Goal: Task Accomplishment & Management: Use online tool/utility

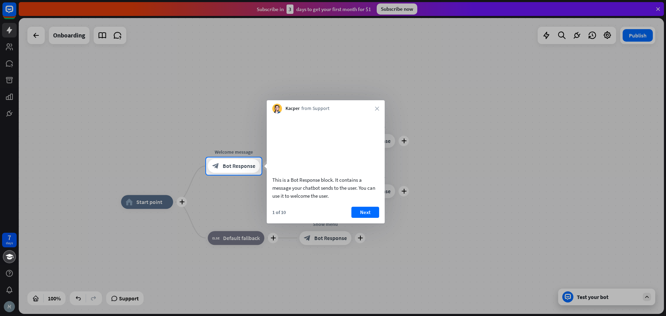
drag, startPoint x: 221, startPoint y: 167, endPoint x: 222, endPoint y: 106, distance: 61.0
click at [222, 106] on div "7 days close Product Help First steps Get started with ChatBot Help Center Foll…" at bounding box center [333, 158] width 666 height 316
click at [137, 203] on div at bounding box center [333, 245] width 666 height 141
click at [358, 218] on button "Next" at bounding box center [365, 212] width 28 height 11
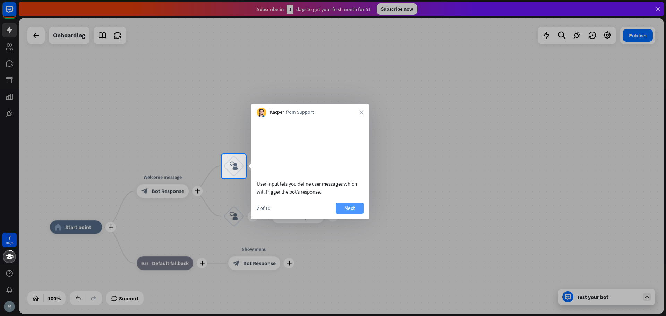
click at [352, 214] on button "Next" at bounding box center [350, 208] width 28 height 11
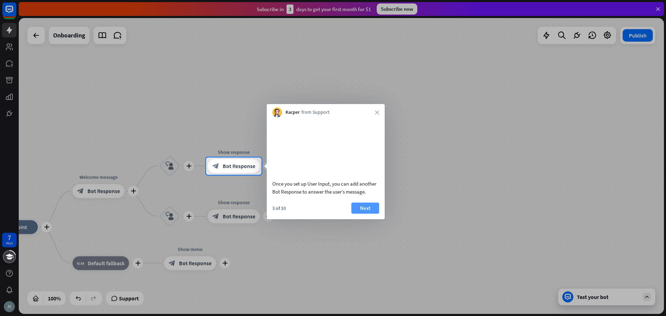
click at [375, 214] on button "Next" at bounding box center [365, 208] width 28 height 11
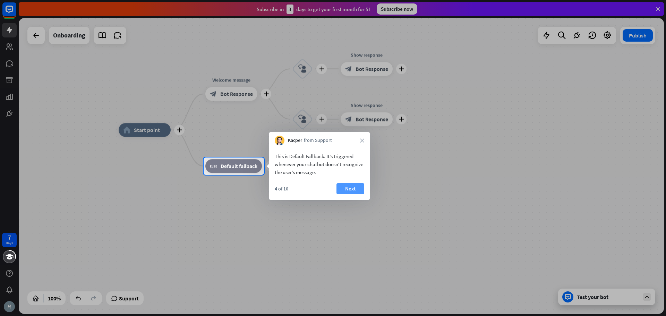
click at [347, 188] on button "Next" at bounding box center [350, 188] width 28 height 11
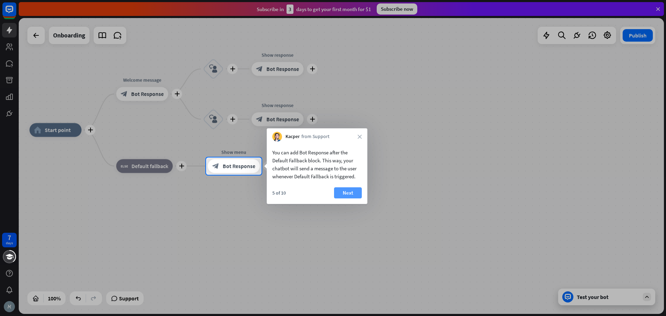
click at [351, 194] on button "Next" at bounding box center [348, 192] width 28 height 11
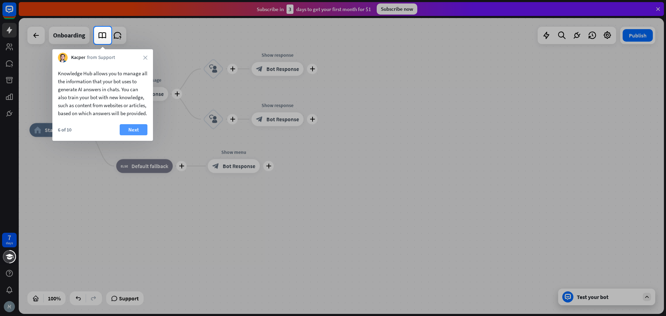
click at [134, 135] on button "Next" at bounding box center [134, 129] width 28 height 11
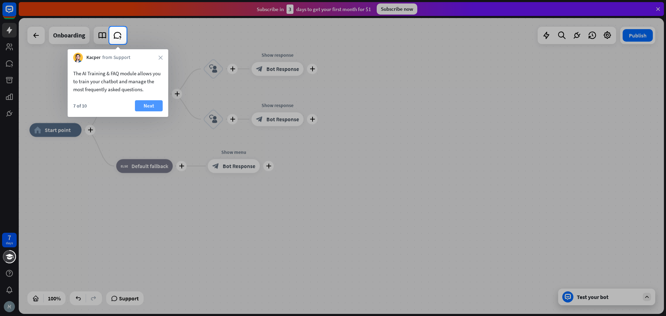
click at [145, 103] on button "Next" at bounding box center [149, 105] width 28 height 11
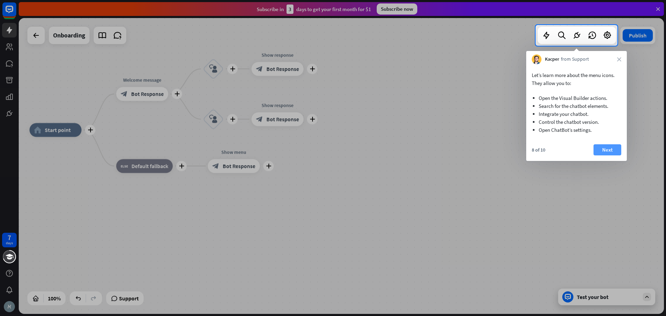
click at [616, 151] on button "Next" at bounding box center [607, 149] width 28 height 11
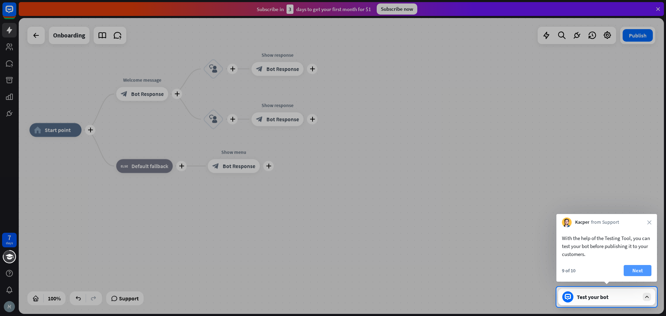
click at [629, 275] on button "Next" at bounding box center [638, 270] width 28 height 11
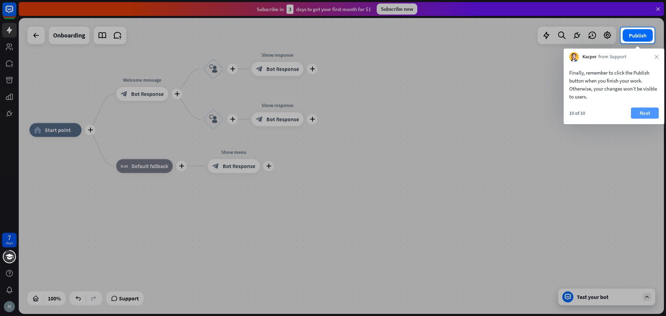
click at [641, 110] on button "Next" at bounding box center [645, 113] width 28 height 11
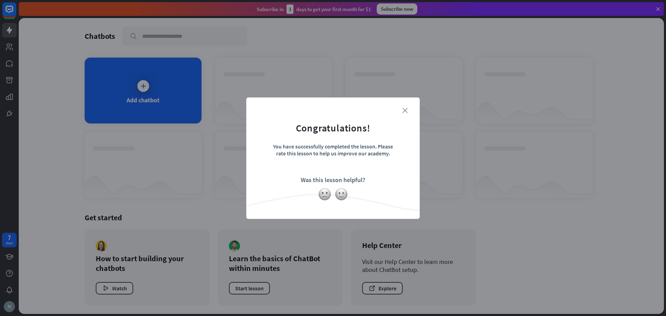
click at [406, 109] on icon "close" at bounding box center [404, 110] width 5 height 5
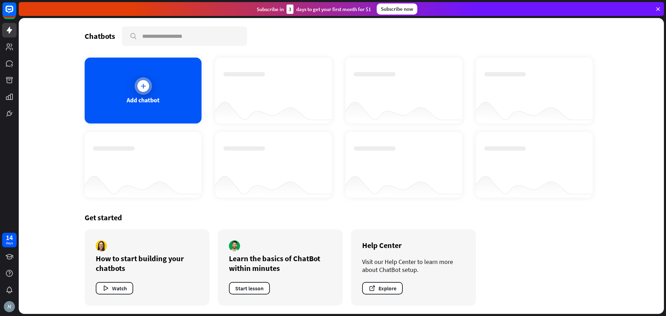
click at [147, 87] on div at bounding box center [143, 86] width 12 height 12
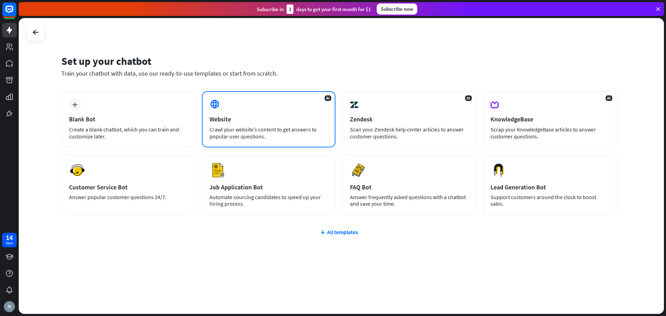
click at [271, 120] on div "Website" at bounding box center [268, 119] width 118 height 8
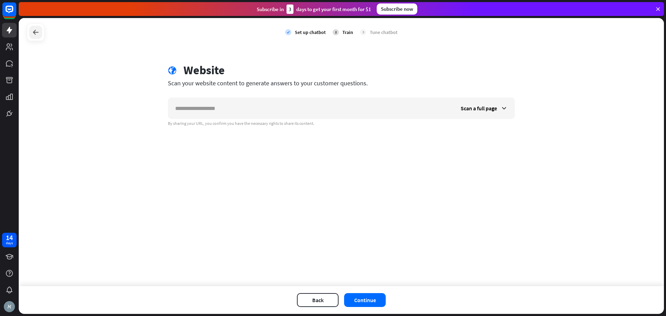
click at [34, 33] on icon at bounding box center [36, 32] width 8 height 8
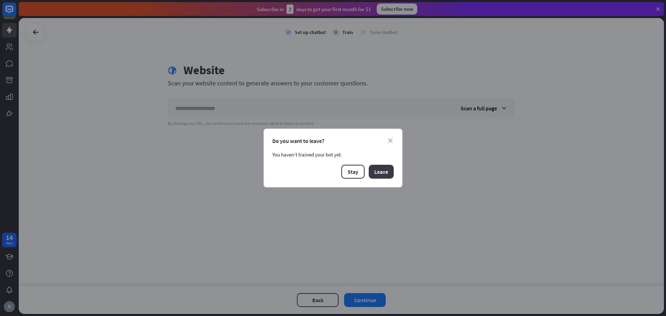
click at [382, 170] on button "Leave" at bounding box center [381, 172] width 25 height 14
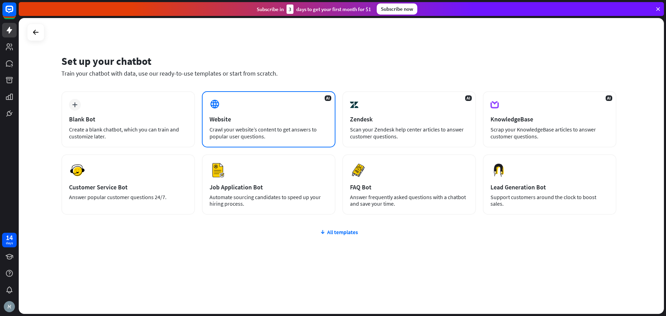
click at [240, 119] on div "Website" at bounding box center [268, 119] width 118 height 8
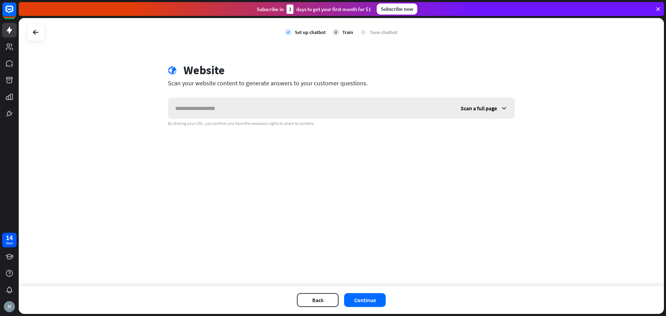
click at [207, 111] on input "text" at bounding box center [310, 108] width 285 height 21
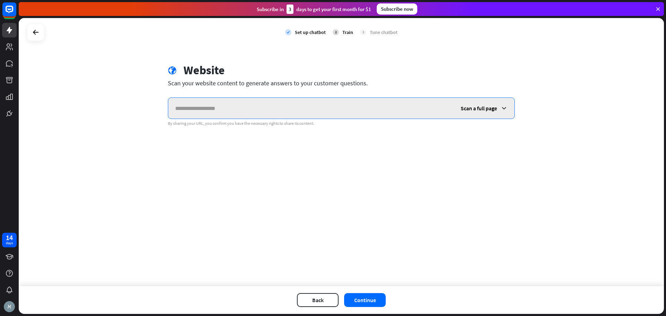
click at [193, 107] on input "text" at bounding box center [310, 108] width 285 height 21
paste input "**********"
type input "**********"
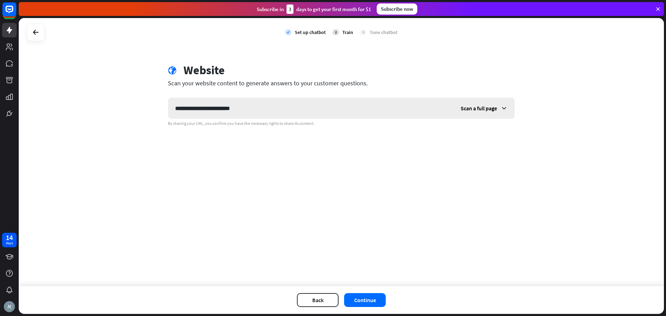
click at [476, 109] on span "Scan a full page" at bounding box center [479, 108] width 36 height 7
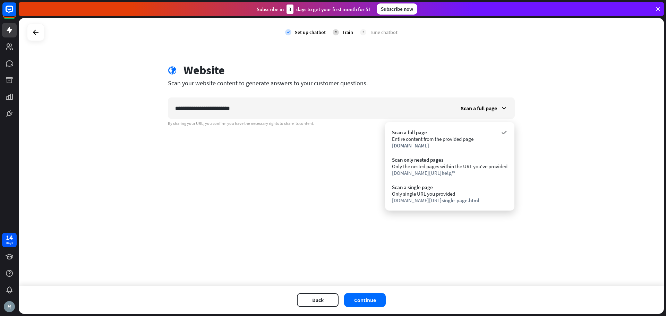
click at [277, 191] on div "**********" at bounding box center [341, 152] width 645 height 268
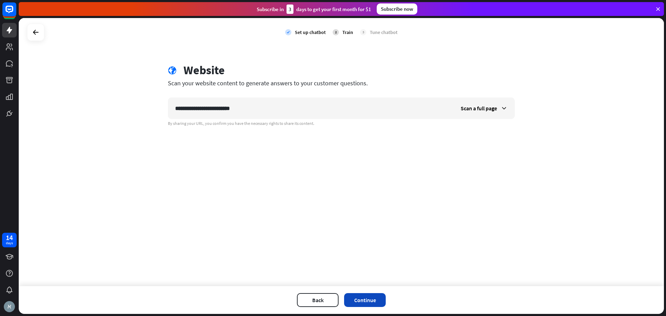
click at [356, 297] on button "Continue" at bounding box center [365, 300] width 42 height 14
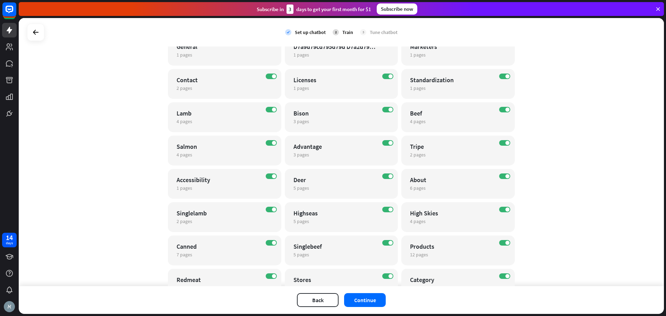
scroll to position [38, 0]
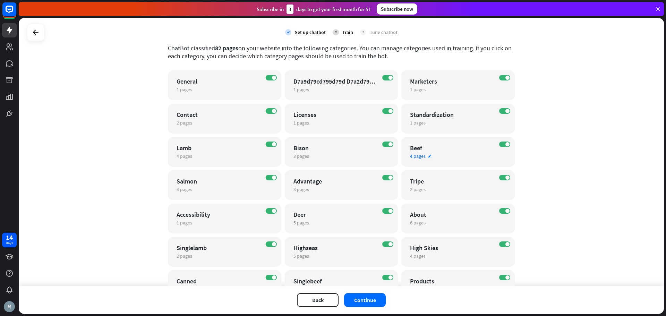
click at [417, 155] on span "4 pages" at bounding box center [418, 156] width 16 height 6
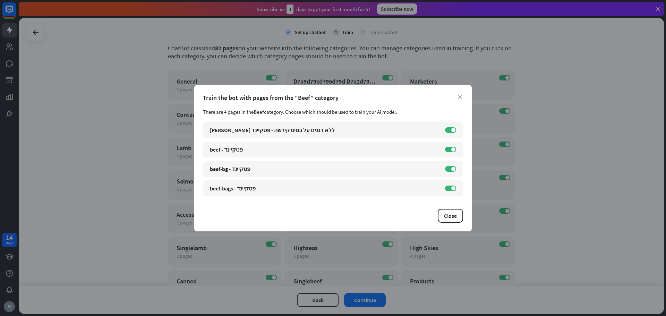
drag, startPoint x: 225, startPoint y: 112, endPoint x: 297, endPoint y: 112, distance: 72.5
click at [297, 112] on div "There are 4 pages in the Beef category. Choose which should be used to train yo…" at bounding box center [333, 112] width 260 height 7
click at [460, 96] on icon "close" at bounding box center [459, 97] width 5 height 5
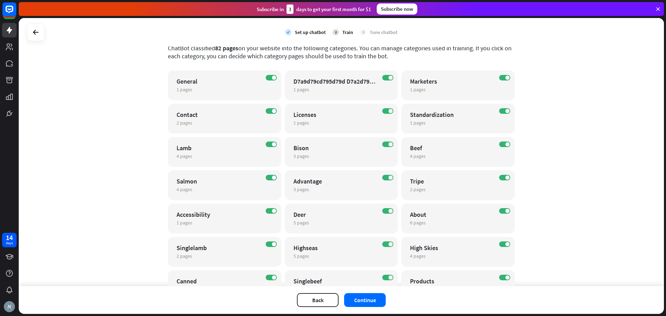
click at [565, 105] on div "check Set up chatbot 2 Train 3 Tune chatbot globe Website edit [URL][DOMAIN_NAM…" at bounding box center [341, 152] width 645 height 268
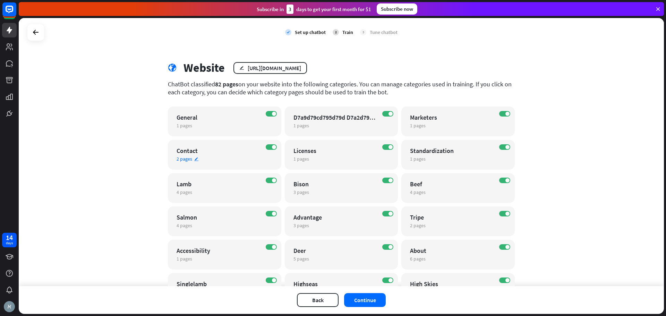
scroll to position [0, 0]
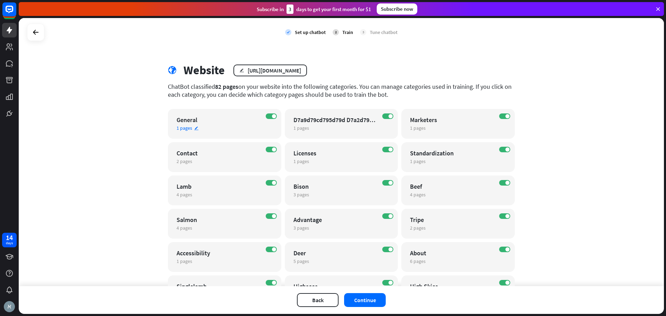
click at [229, 120] on div "General" at bounding box center [219, 120] width 84 height 8
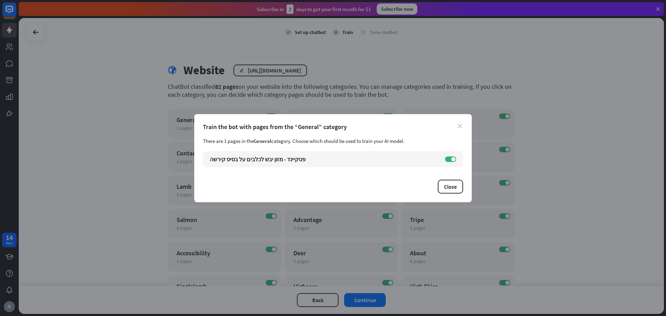
click at [460, 124] on icon "close" at bounding box center [459, 126] width 5 height 5
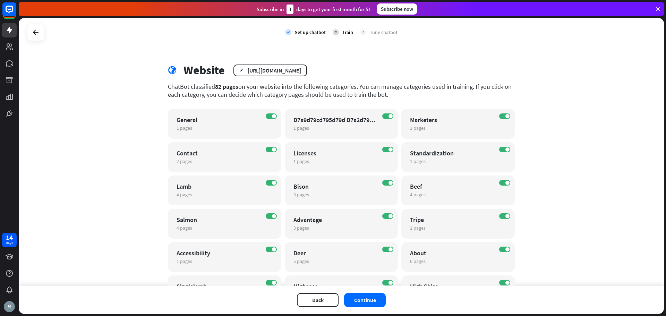
click at [557, 142] on div "check Set up chatbot 2 Train 3 Tune chatbot globe Website edit [URL][DOMAIN_NAM…" at bounding box center [341, 152] width 645 height 268
drag, startPoint x: 163, startPoint y: 87, endPoint x: 523, endPoint y: 88, distance: 359.6
click at [523, 88] on div "check Set up chatbot 2 Train 3 Tune chatbot globe Website edit [URL][DOMAIN_NAM…" at bounding box center [341, 152] width 645 height 268
drag, startPoint x: 206, startPoint y: 96, endPoint x: 388, endPoint y: 97, distance: 181.7
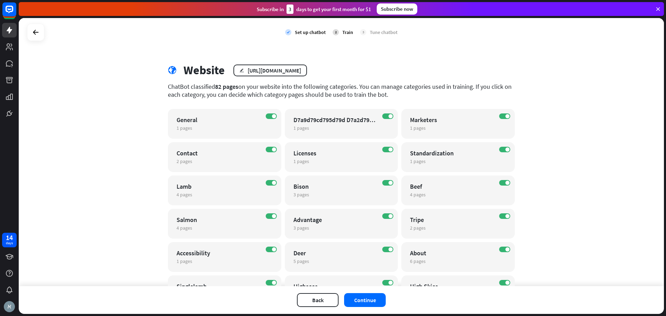
click at [388, 97] on div "ChatBot classified 82 pages on your website into the following categories. You …" at bounding box center [341, 91] width 347 height 16
click at [305, 126] on span "1 pages" at bounding box center [301, 128] width 16 height 6
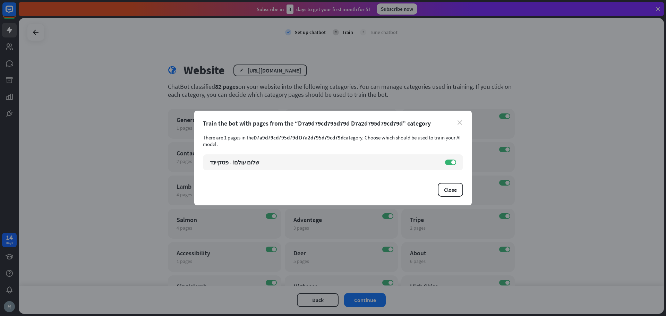
click at [459, 123] on icon "close" at bounding box center [459, 122] width 5 height 5
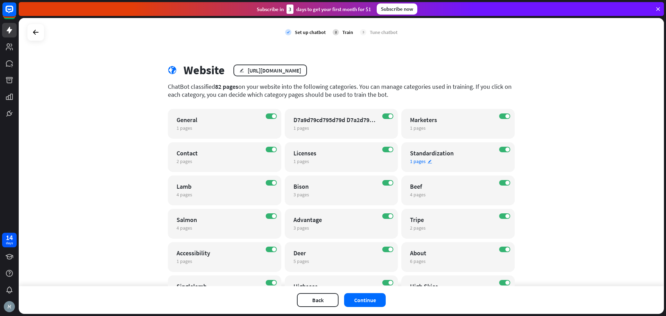
click at [414, 162] on span "1 pages" at bounding box center [418, 161] width 16 height 6
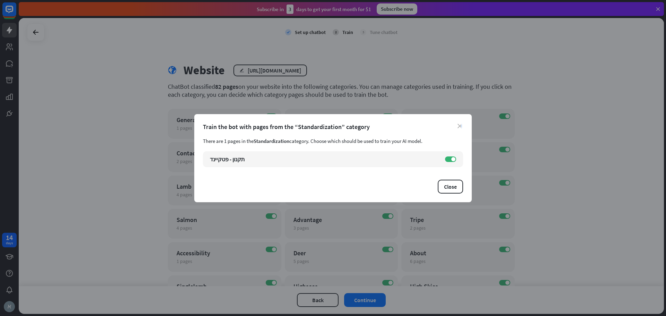
click at [461, 125] on icon "close" at bounding box center [459, 126] width 5 height 5
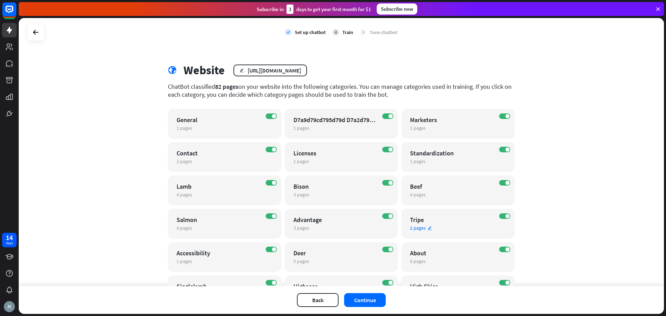
click at [418, 226] on span "2 pages" at bounding box center [418, 228] width 16 height 6
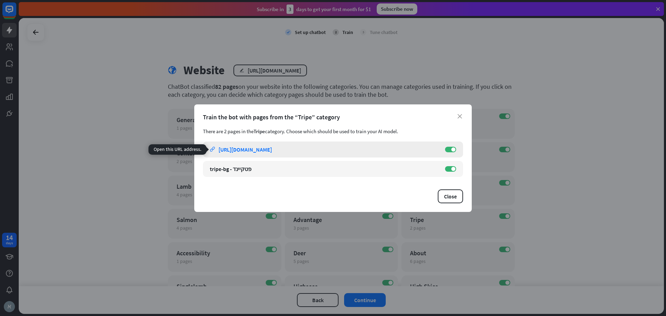
click at [245, 148] on div "[URL][DOMAIN_NAME]" at bounding box center [244, 149] width 53 height 7
click at [461, 116] on icon "close" at bounding box center [459, 116] width 5 height 5
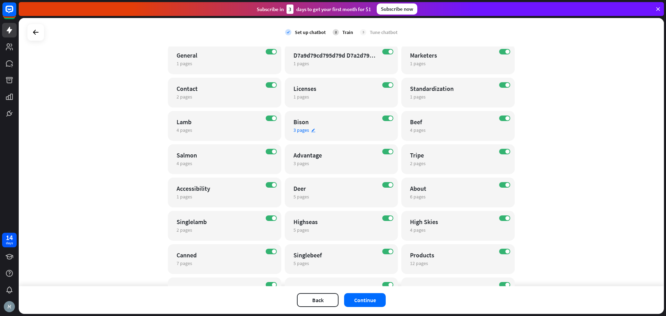
scroll to position [69, 0]
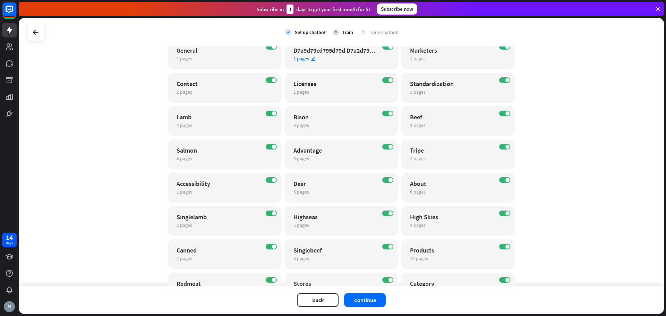
click at [297, 59] on span "1 pages" at bounding box center [301, 58] width 16 height 6
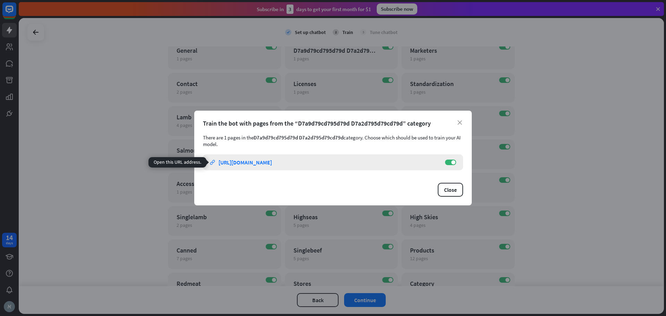
click at [246, 161] on div "[URL][DOMAIN_NAME]" at bounding box center [244, 162] width 53 height 7
click at [462, 121] on div "Train the bot with pages from the “D7a9d79cd795d79d D7a2d795d79cd79d” category" at bounding box center [333, 123] width 260 height 8
click at [460, 122] on icon "close" at bounding box center [459, 122] width 5 height 5
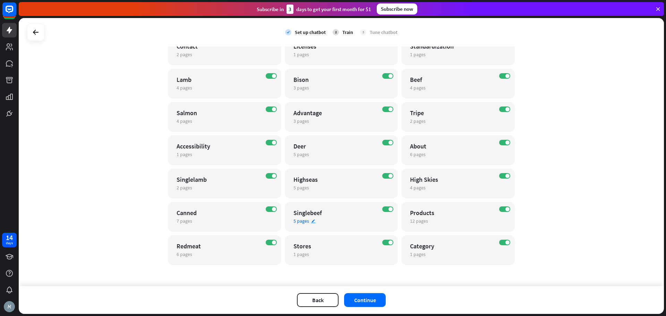
scroll to position [108, 0]
click at [301, 221] on span "5 pages" at bounding box center [301, 220] width 16 height 6
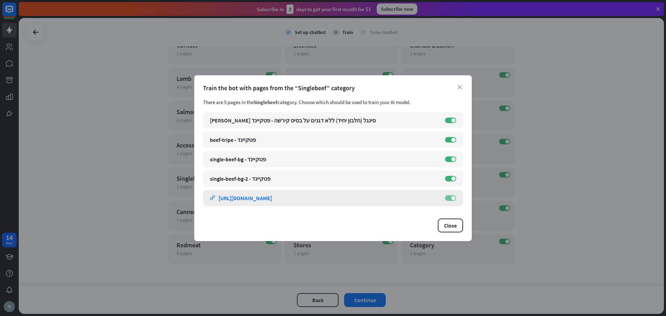
click at [452, 196] on span at bounding box center [453, 198] width 4 height 4
click at [257, 197] on div "[URL][DOMAIN_NAME]" at bounding box center [244, 198] width 53 height 7
click at [450, 200] on label "OFF" at bounding box center [450, 198] width 11 height 6
click at [457, 89] on div "Train the bot with pages from the “Singlebeef” category" at bounding box center [333, 88] width 260 height 8
click at [461, 86] on icon "close" at bounding box center [459, 87] width 5 height 5
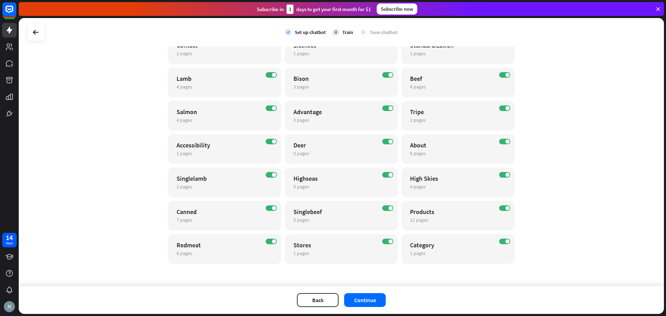
click at [560, 127] on div "check Set up chatbot 2 Train 3 Tune chatbot globe Website edit [URL][DOMAIN_NAM…" at bounding box center [341, 152] width 645 height 268
click at [356, 303] on button "Continue" at bounding box center [365, 300] width 42 height 14
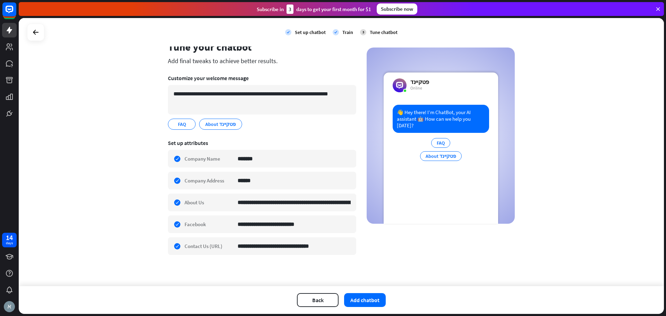
scroll to position [0, 0]
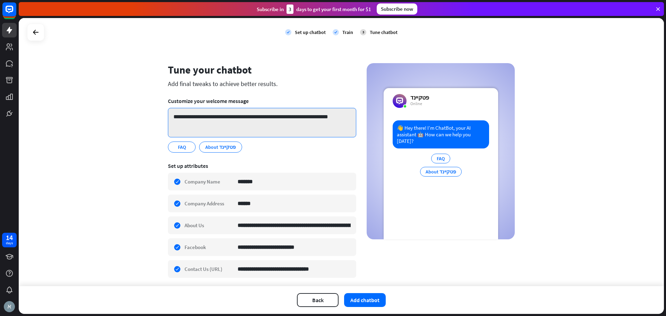
click at [252, 121] on textarea "**********" at bounding box center [262, 122] width 188 height 29
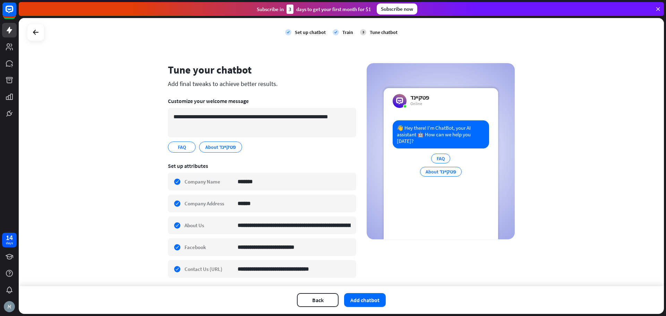
click at [363, 117] on div "**********" at bounding box center [341, 175] width 347 height 224
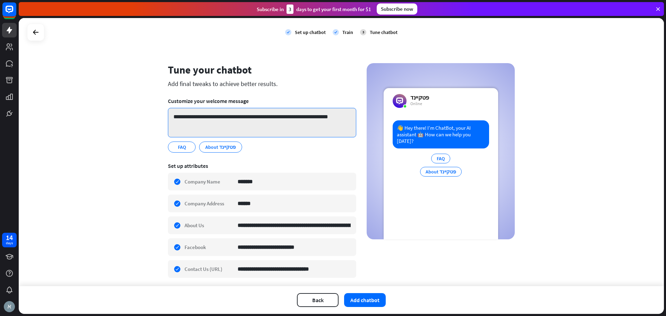
click at [347, 118] on textarea "**********" at bounding box center [262, 122] width 188 height 29
click at [312, 124] on textarea "**********" at bounding box center [262, 122] width 188 height 29
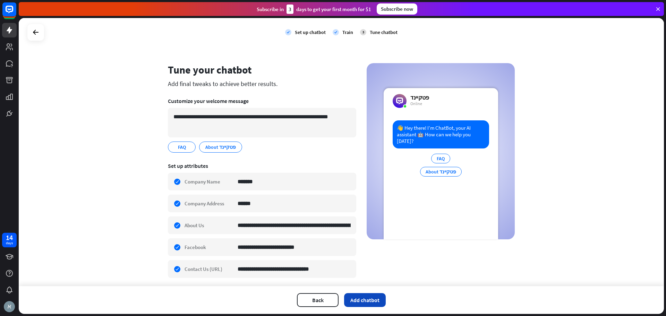
click at [368, 301] on button "Add chatbot" at bounding box center [365, 300] width 42 height 14
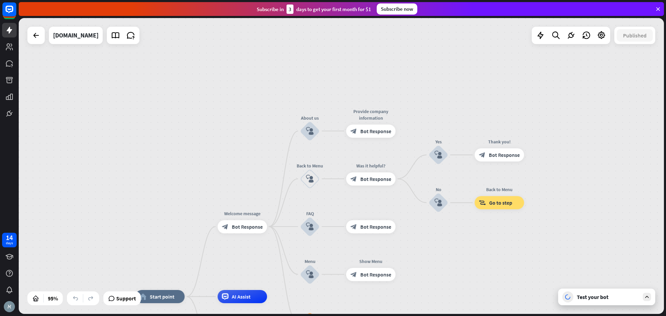
drag, startPoint x: 440, startPoint y: 101, endPoint x: 418, endPoint y: 232, distance: 133.3
click at [418, 232] on div "home_2 Start point Welcome message block_bot_response Bot Response About us blo…" at bounding box center [341, 166] width 645 height 296
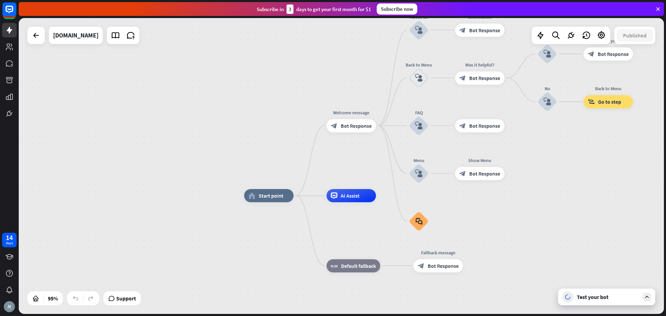
drag, startPoint x: 201, startPoint y: 263, endPoint x: 310, endPoint y: 162, distance: 148.5
click at [310, 162] on div "home_2 Start point Welcome message block_bot_response Bot Response About us blo…" at bounding box center [341, 166] width 645 height 296
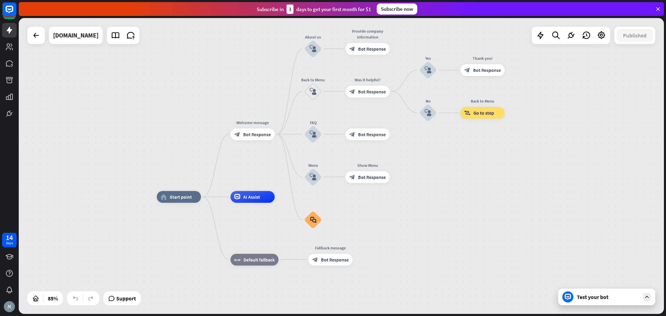
drag, startPoint x: 581, startPoint y: 137, endPoint x: 476, endPoint y: 140, distance: 104.4
click at [476, 140] on div "home_2 Start point Welcome message block_bot_response Bot Response About us blo…" at bounding box center [341, 166] width 645 height 296
click at [595, 299] on div "Test your bot" at bounding box center [608, 296] width 62 height 7
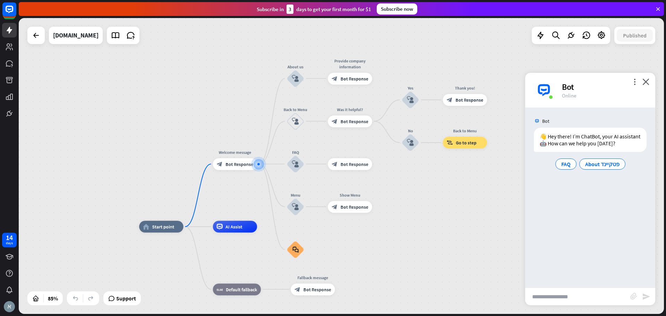
click at [595, 297] on input "text" at bounding box center [577, 296] width 105 height 17
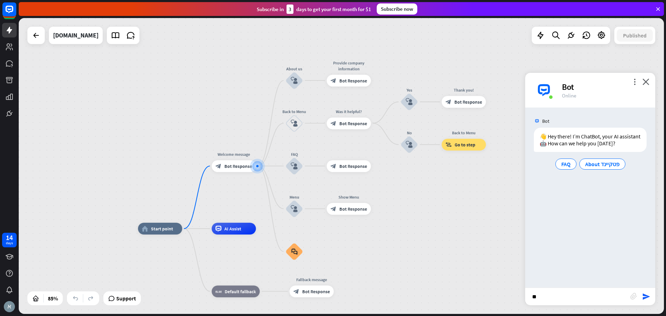
type input "*"
type input "**********"
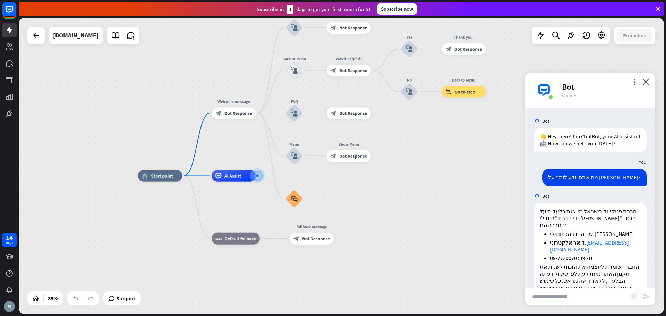
scroll to position [81, 0]
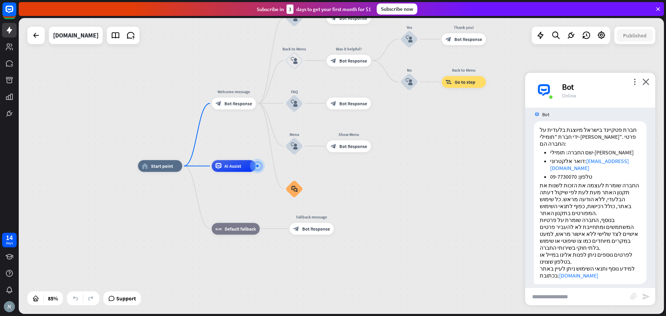
drag, startPoint x: 606, startPoint y: 138, endPoint x: 621, endPoint y: 283, distance: 146.0
click at [621, 283] on div "Bot 👋 Hey there! I’m ChatBot, your AI assistant 🤖 How can we help you [DATE]? […" at bounding box center [590, 198] width 130 height 180
click at [564, 298] on input "text" at bounding box center [577, 296] width 105 height 17
type input "**********"
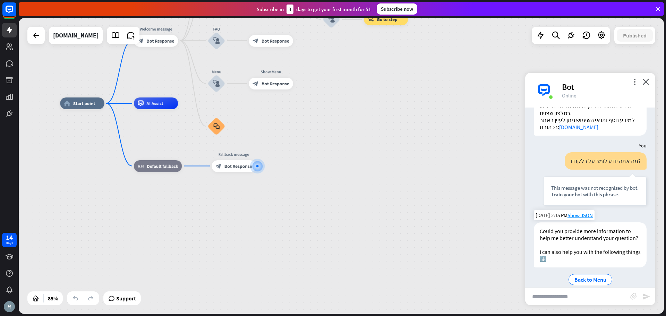
scroll to position [239, 0]
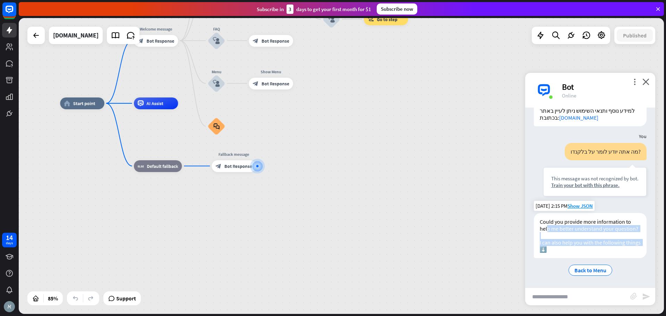
drag, startPoint x: 548, startPoint y: 219, endPoint x: 582, endPoint y: 251, distance: 46.6
click at [582, 251] on div "Could you provide more information to help me better understand your question? …" at bounding box center [590, 235] width 113 height 45
click at [582, 253] on div "Could you provide more information to help me better understand your question? …" at bounding box center [590, 235] width 113 height 45
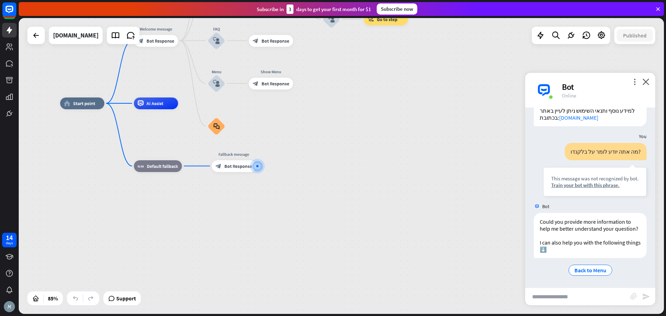
click at [548, 298] on input "text" at bounding box center [577, 296] width 105 height 17
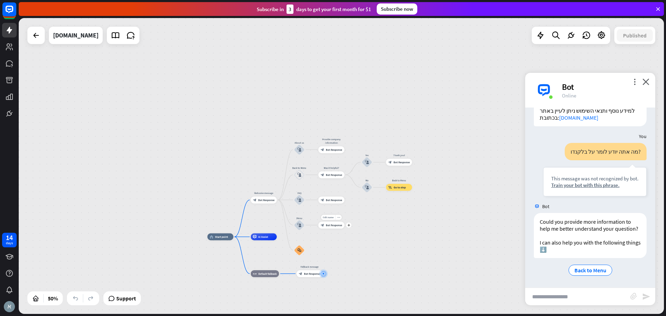
drag, startPoint x: 290, startPoint y: 151, endPoint x: 325, endPoint y: 224, distance: 81.0
click at [325, 225] on div "Edit name more_horiz plus Show Menu block_bot_response Bot Response" at bounding box center [331, 225] width 26 height 7
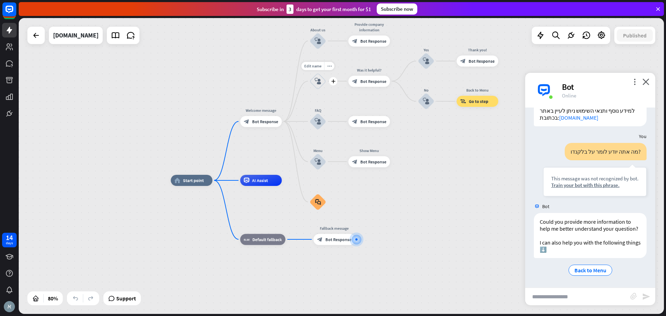
drag, startPoint x: 315, startPoint y: 177, endPoint x: 235, endPoint y: 39, distance: 159.3
click at [309, 89] on div "Edit name more_horiz plus Back to Menu block_user_input" at bounding box center [317, 81] width 17 height 17
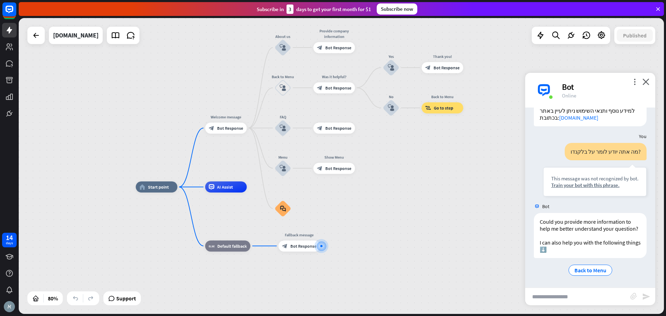
drag, startPoint x: 355, startPoint y: 97, endPoint x: 321, endPoint y: 109, distance: 35.9
click at [321, 109] on div "home_2 Start point Welcome message block_bot_response Bot Response About us blo…" at bounding box center [341, 166] width 645 height 296
click at [62, 33] on div "[DOMAIN_NAME]" at bounding box center [75, 35] width 45 height 17
drag, startPoint x: 62, startPoint y: 33, endPoint x: 385, endPoint y: 149, distance: 343.4
click at [389, 148] on div "home_2 Start point Welcome message block_bot_response Bot Response About us blo…" at bounding box center [341, 166] width 645 height 296
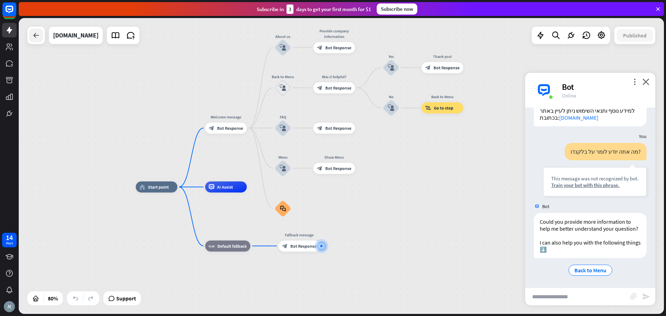
click at [32, 36] on icon at bounding box center [36, 35] width 8 height 8
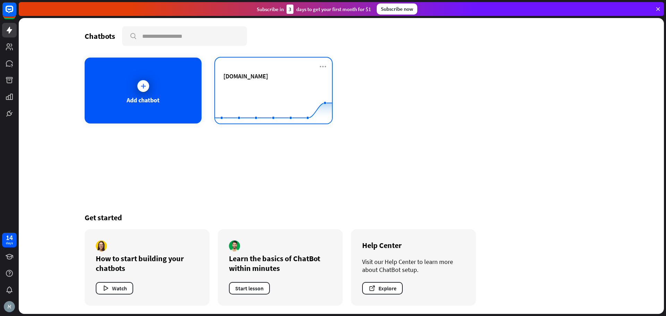
click at [289, 83] on div "[DOMAIN_NAME]" at bounding box center [273, 84] width 100 height 24
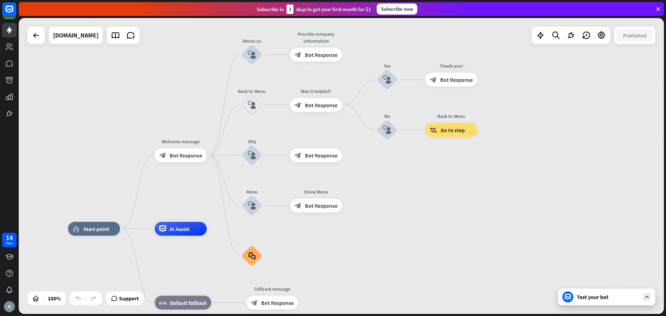
drag, startPoint x: 472, startPoint y: 112, endPoint x: 392, endPoint y: 174, distance: 101.5
click at [392, 174] on div "home_2 Start point Welcome message block_bot_response Bot Response About us blo…" at bounding box center [341, 166] width 645 height 296
click at [600, 35] on icon at bounding box center [601, 35] width 9 height 9
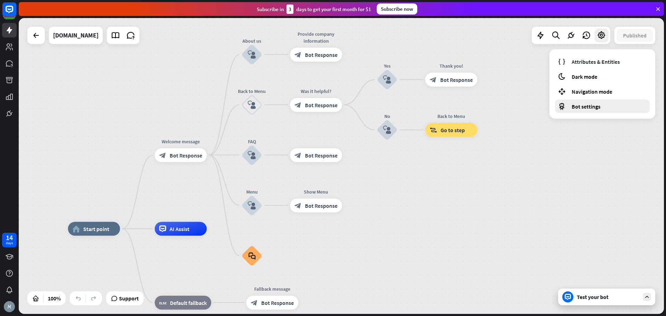
click at [584, 105] on span "Bot settings" at bounding box center [586, 106] width 29 height 7
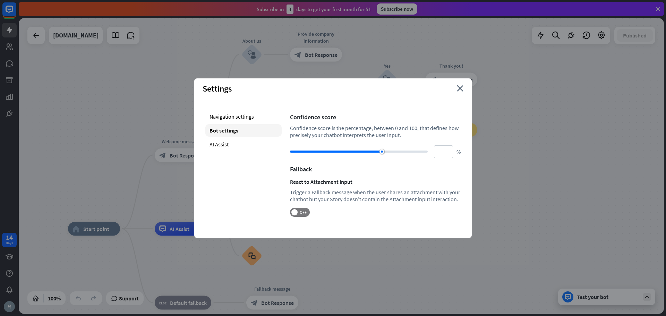
drag, startPoint x: 294, startPoint y: 128, endPoint x: 470, endPoint y: 133, distance: 175.9
click at [470, 133] on div "Navigation settings Bot settings AI Assist Confidence score Confidence score is…" at bounding box center [332, 163] width 277 height 129
click at [301, 139] on div "Confidence score Confidence score is the percentage, between 0 and 100, that de…" at bounding box center [375, 163] width 171 height 106
click at [460, 90] on icon "close" at bounding box center [460, 88] width 7 height 6
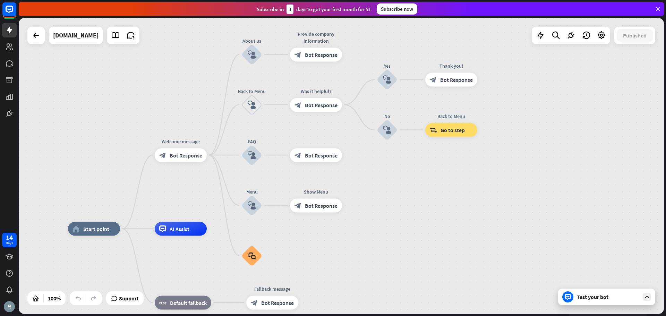
click at [599, 298] on div "Test your bot" at bounding box center [608, 296] width 62 height 7
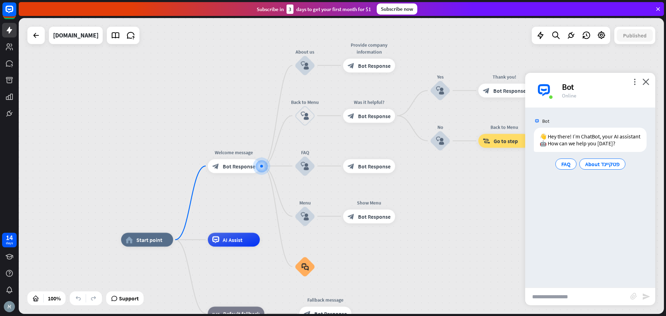
click at [577, 299] on input "text" at bounding box center [577, 296] width 105 height 17
type input "*"
type input "*******"
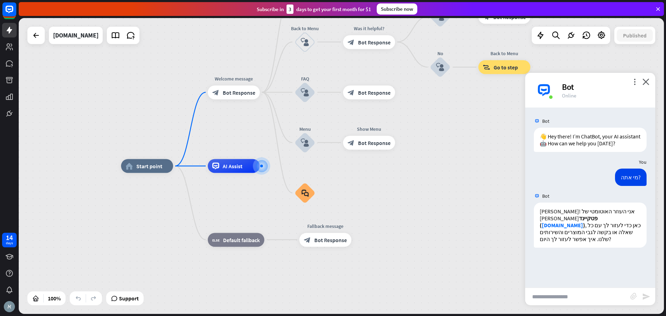
click at [573, 293] on input "text" at bounding box center [577, 296] width 105 height 17
type input "**********"
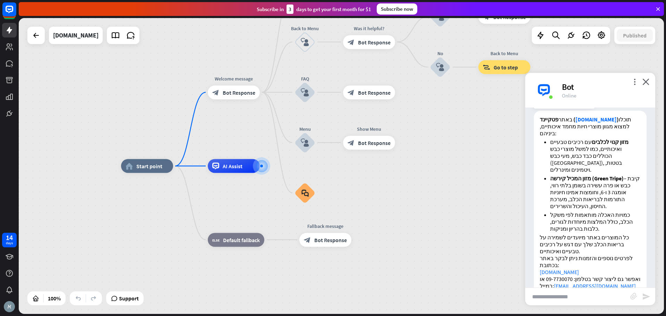
scroll to position [198, 0]
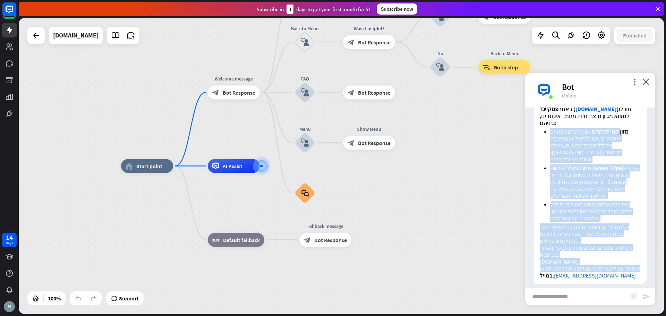
drag, startPoint x: 617, startPoint y: 131, endPoint x: 539, endPoint y: 280, distance: 168.3
click at [539, 280] on div "באתר פטקיינד ( [DOMAIN_NAME] ) תוכלו למצוא מגוון מוצרי חיות מחמד איכותיים, ביני…" at bounding box center [590, 193] width 130 height 187
click at [472, 273] on div "home_2 Start point Welcome message block_bot_response Bot Response About us blo…" at bounding box center [443, 314] width 645 height 296
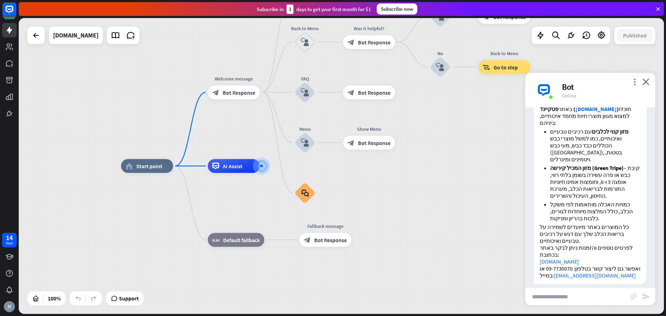
click at [564, 300] on input "text" at bounding box center [577, 296] width 105 height 17
type input "**********"
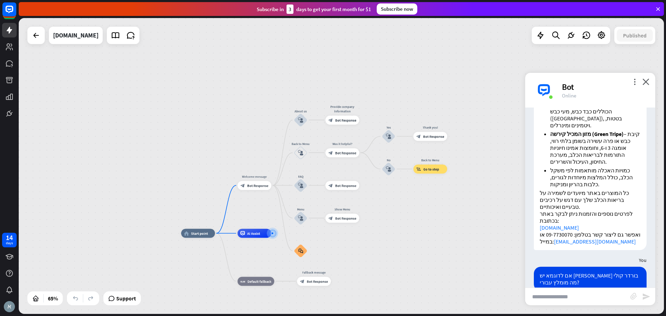
scroll to position [464, 0]
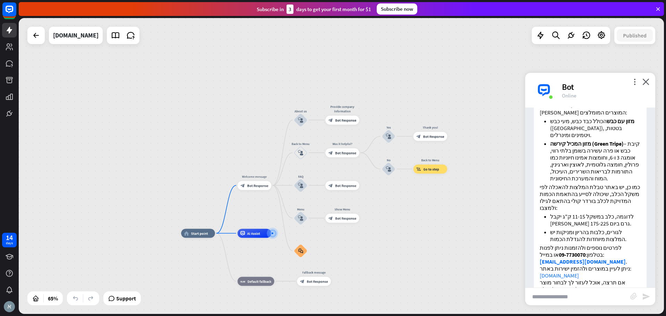
drag, startPoint x: 439, startPoint y: 131, endPoint x: 404, endPoint y: 192, distance: 70.8
click at [404, 192] on div "home_2 Start point Welcome message block_bot_response Bot Response About us blo…" at bounding box center [341, 166] width 645 height 296
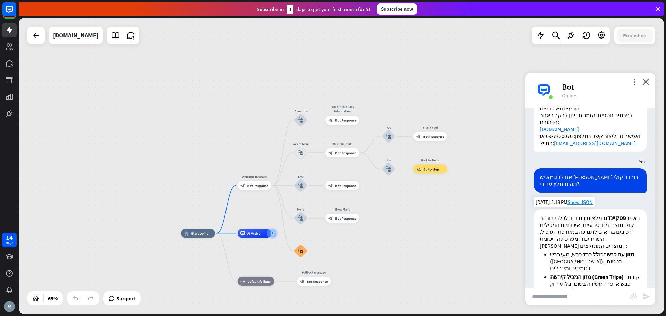
scroll to position [325, 0]
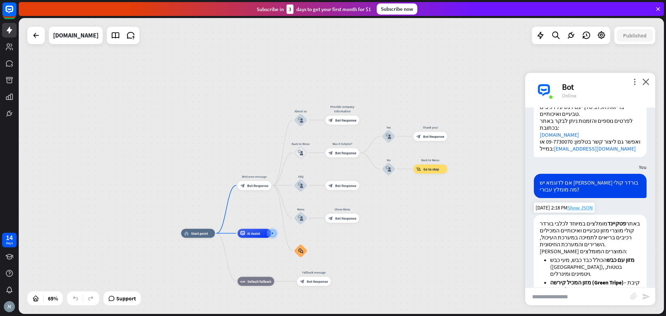
click at [583, 204] on span "Show JSON" at bounding box center [579, 207] width 25 height 7
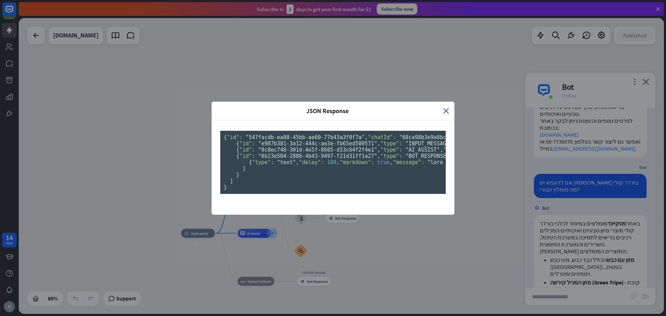
scroll to position [44, 0]
drag, startPoint x: 359, startPoint y: 162, endPoint x: 245, endPoint y: 160, distance: 114.1
click at [245, 160] on pre "{ "id": "547facdb-ea80-45bb-ae60-77b43a3f0f7a" , "chatId": "68ca98b3e9a8bc00070…" at bounding box center [332, 162] width 225 height 63
click at [455, 147] on span ""value":" at bounding box center [467, 143] width 25 height 6
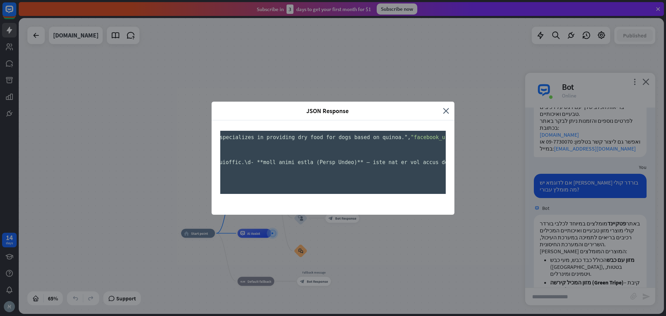
scroll to position [0, 1097]
drag, startPoint x: 279, startPoint y: 254, endPoint x: 451, endPoint y: 247, distance: 172.1
click at [451, 215] on div "{ "id": "547facdb-ea80-45bb-ae60-77b43a3f0f7a" , "chatId": "68ca98b3e9a8bc00070…" at bounding box center [333, 167] width 243 height 94
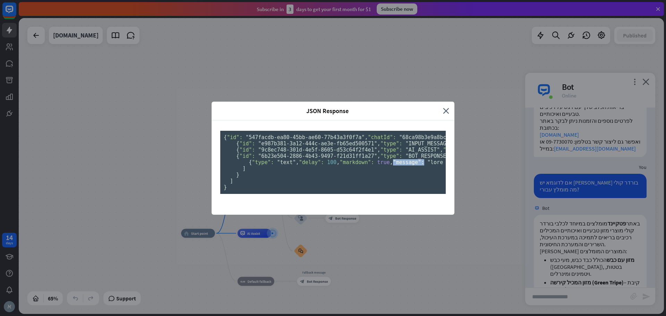
scroll to position [44, 0]
click at [478, 90] on div "JSON Response close { "id": "547facdb-ea80-45bb-ae60-77b43a3f0f7a" , "chatId": …" at bounding box center [333, 158] width 666 height 316
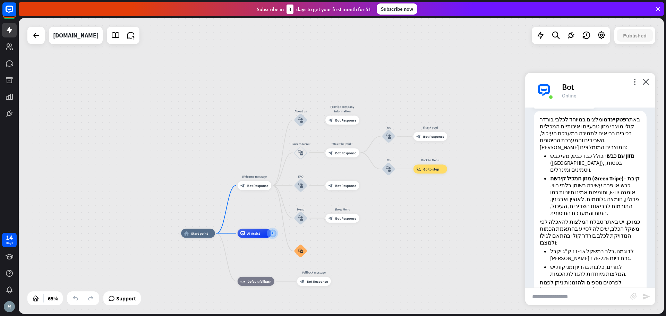
scroll to position [464, 0]
